Goal: Check status

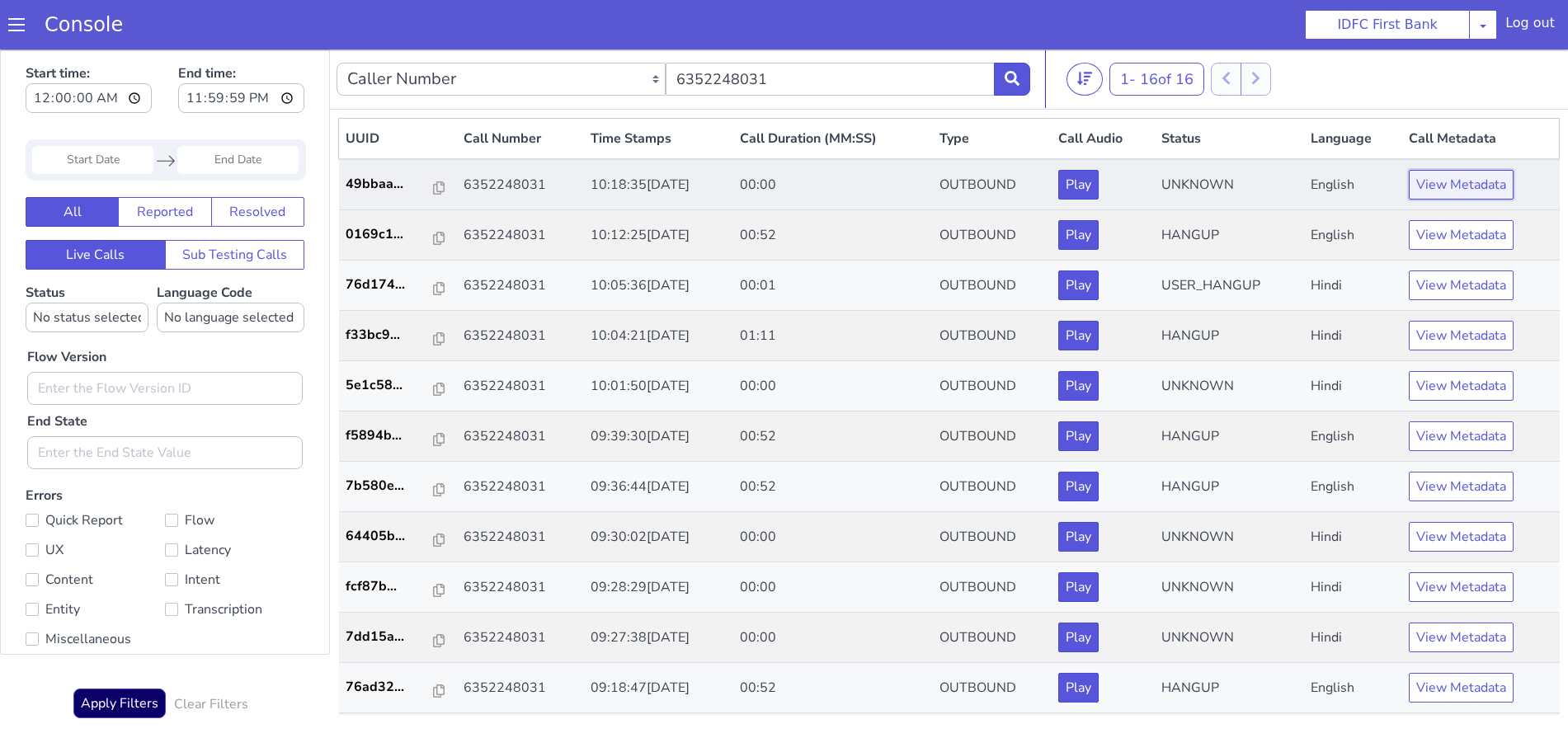
click at [1449, 177] on button "View Metadata" at bounding box center [1460, 184] width 105 height 30
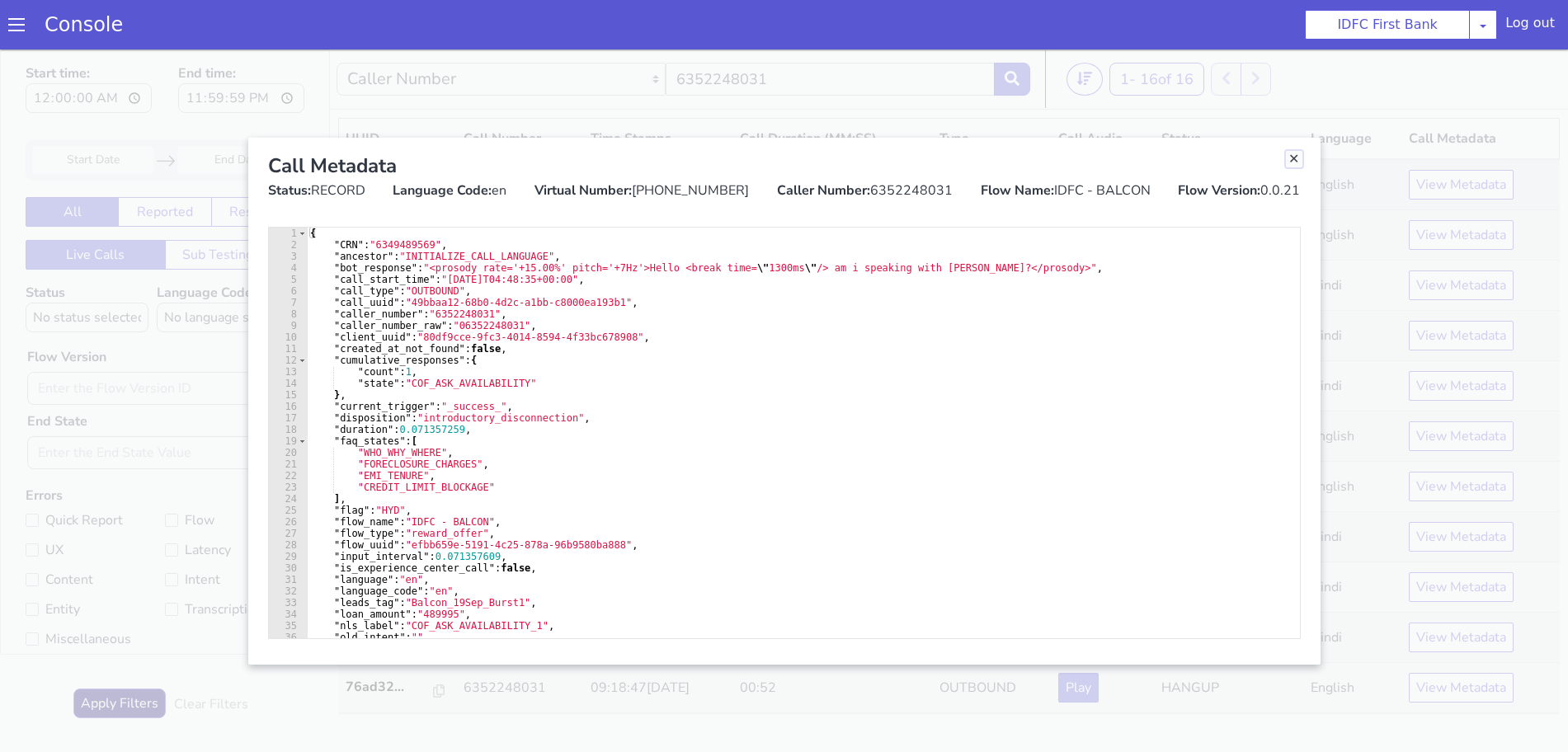
drag, startPoint x: 1292, startPoint y: 158, endPoint x: 1288, endPoint y: 189, distance: 31.3
click at [1292, 158] on link "Close" at bounding box center [1293, 158] width 16 height 16
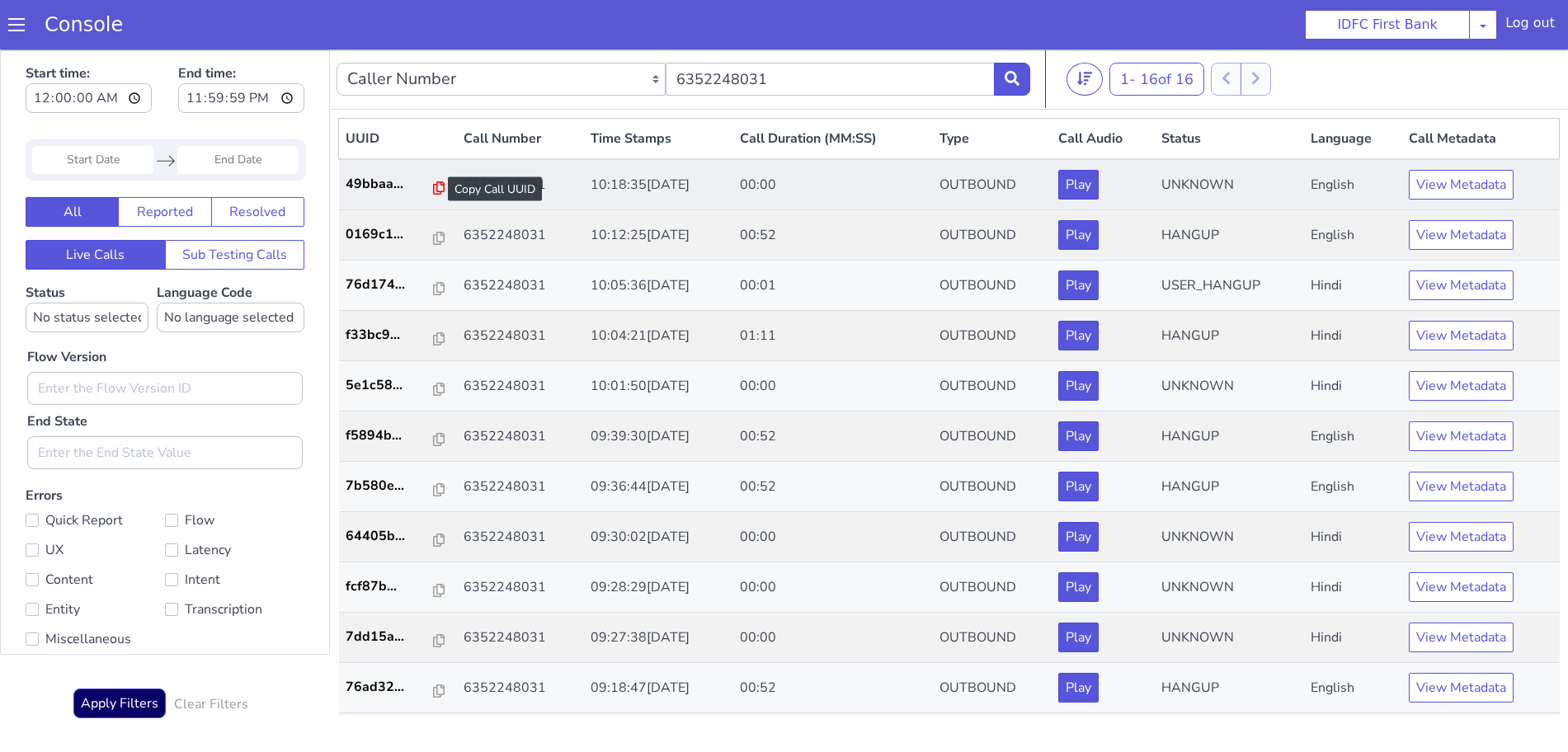
click at [433, 187] on icon at bounding box center [439, 188] width 12 height 13
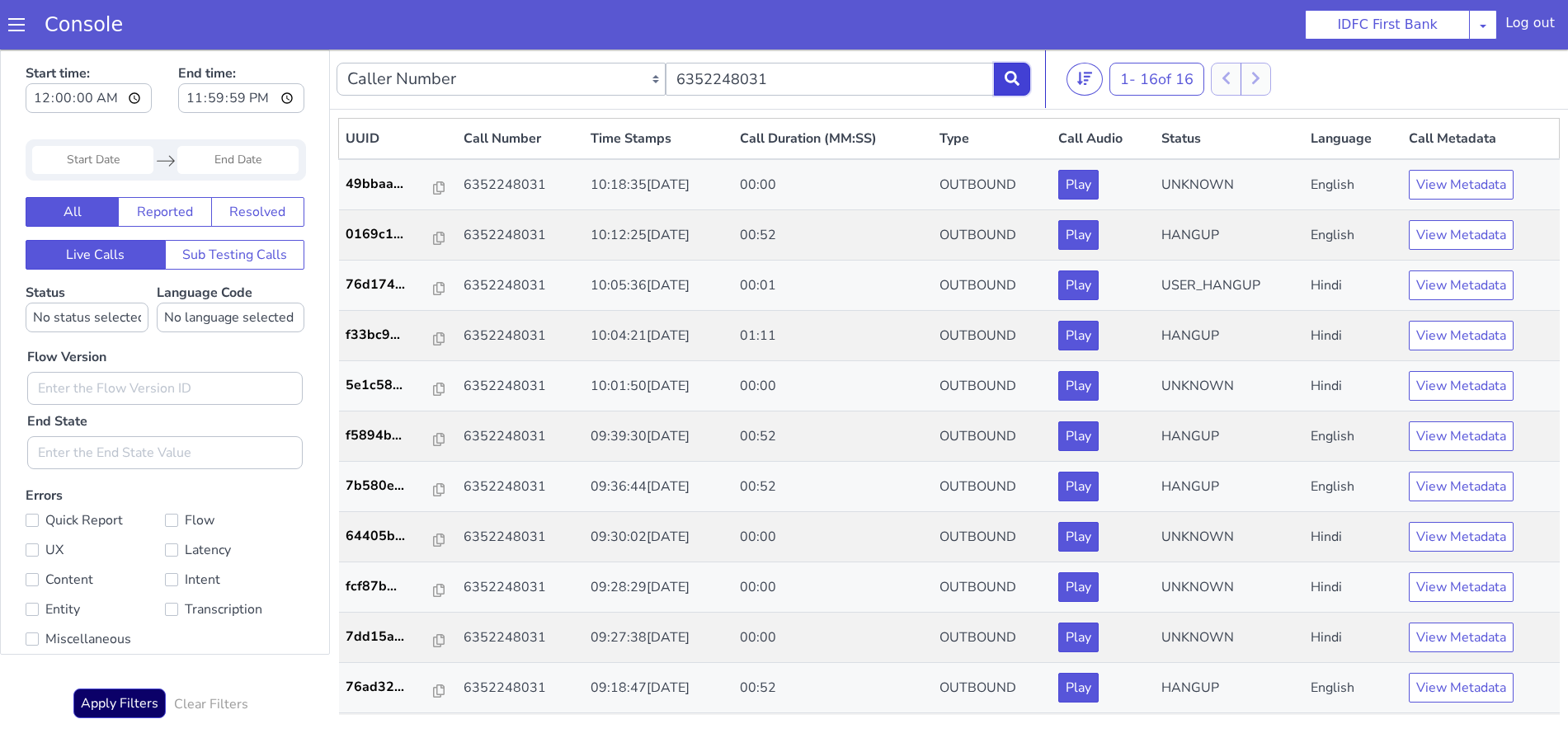
click at [1022, 76] on button at bounding box center [1012, 79] width 37 height 33
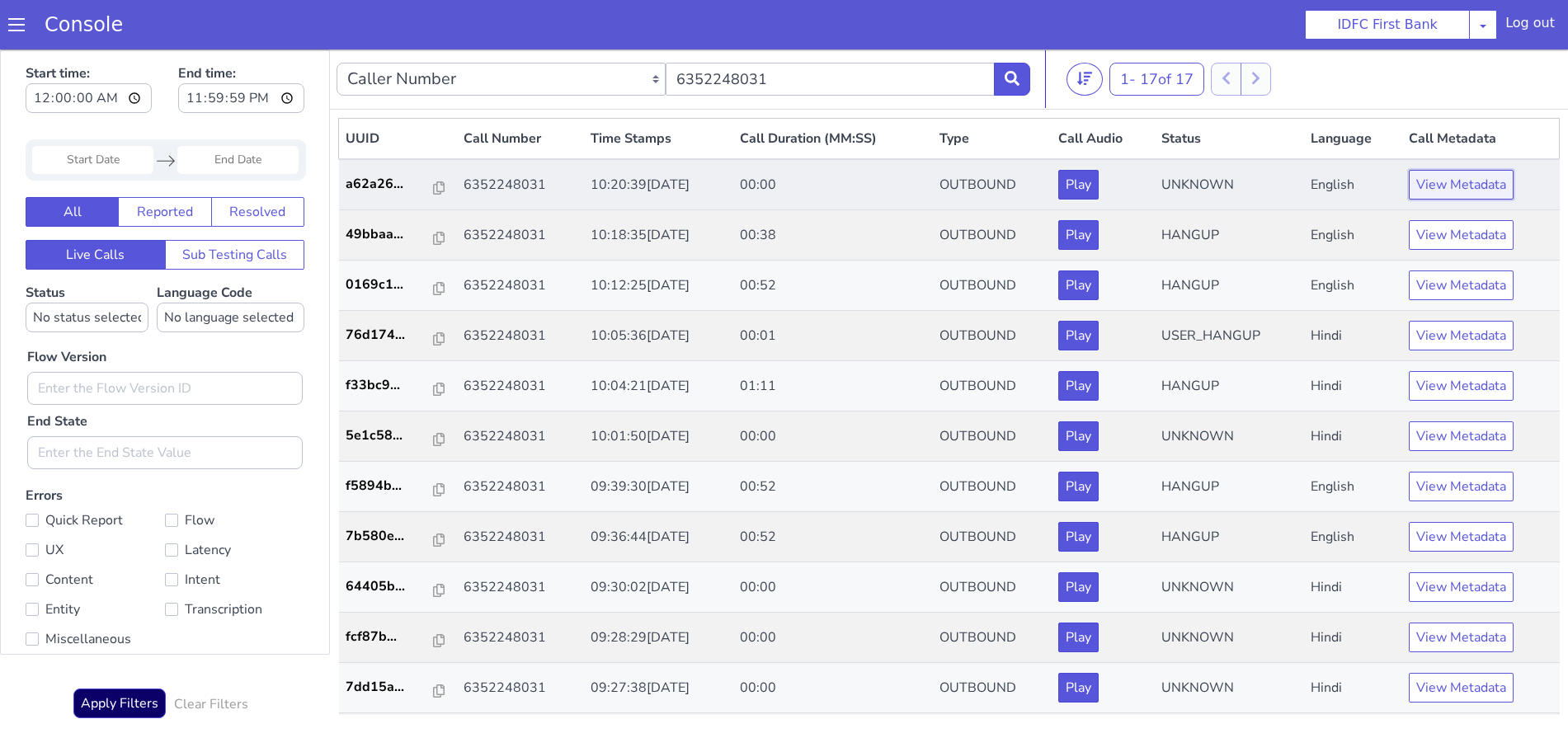
click at [1458, 177] on button "View Metadata" at bounding box center [1460, 184] width 105 height 30
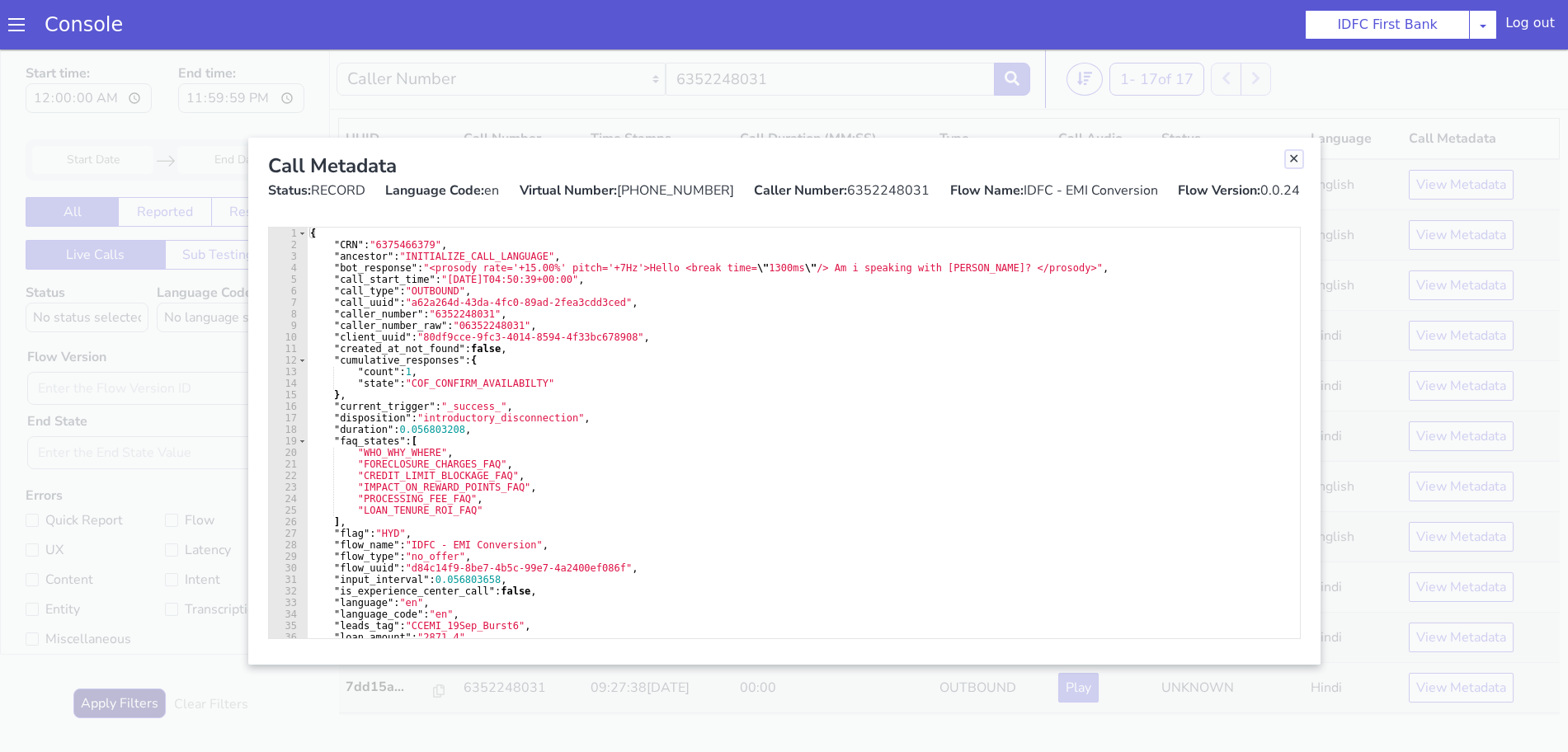
click at [1296, 156] on link "Close" at bounding box center [1293, 158] width 16 height 16
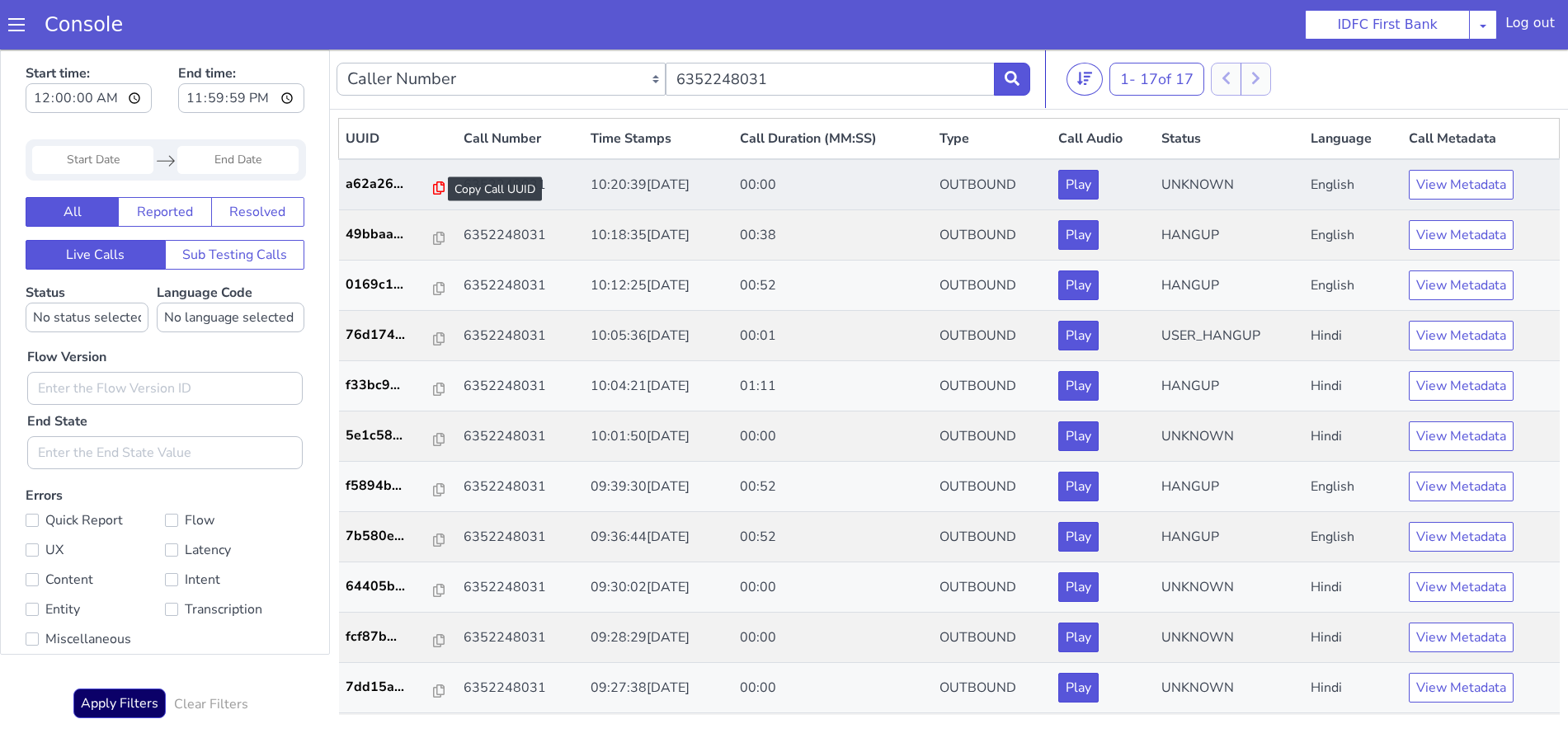
click at [433, 184] on icon at bounding box center [439, 188] width 12 height 13
